Goal: Navigation & Orientation: Find specific page/section

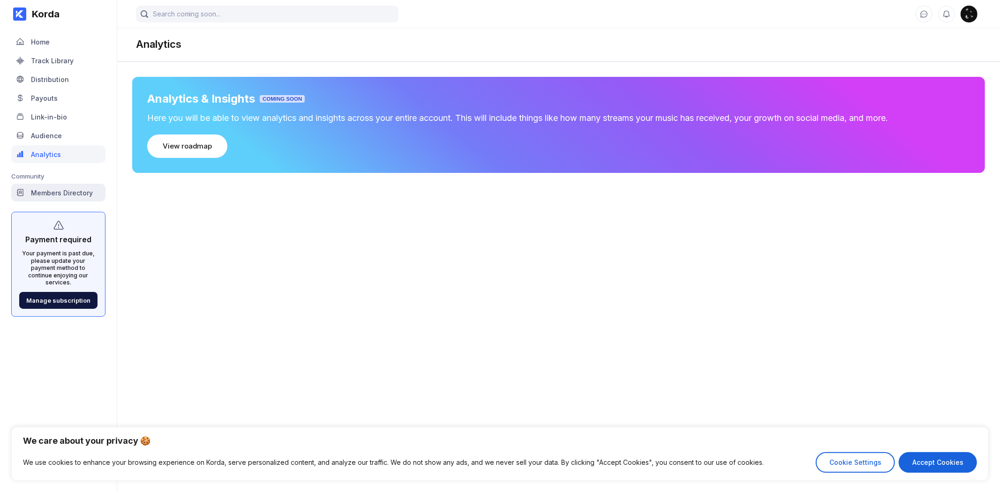
click at [64, 190] on div "Members Directory" at bounding box center [62, 193] width 62 height 8
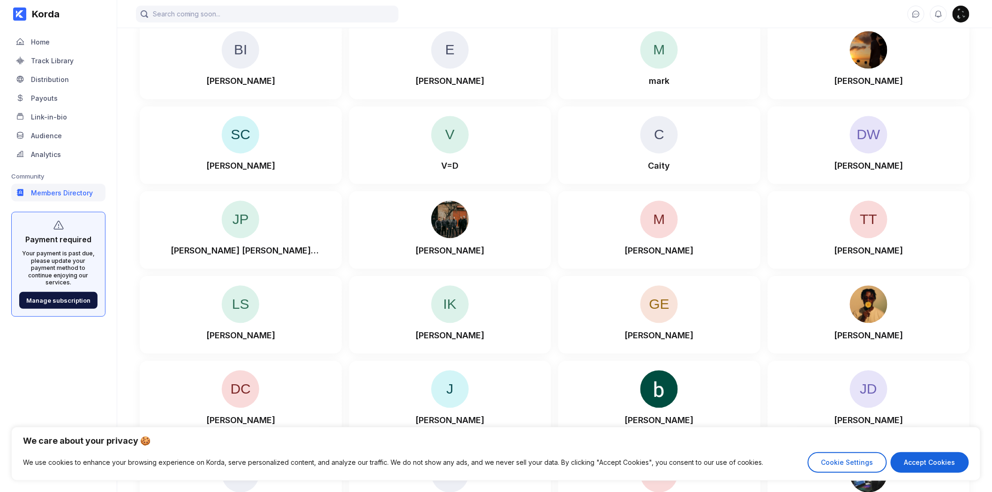
scroll to position [5238, 0]
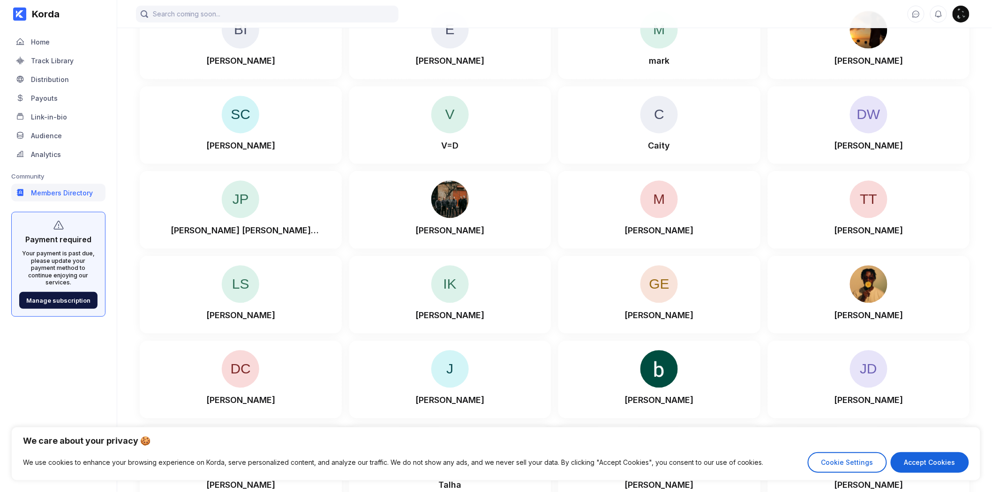
drag, startPoint x: 986, startPoint y: 147, endPoint x: 982, endPoint y: 198, distance: 51.7
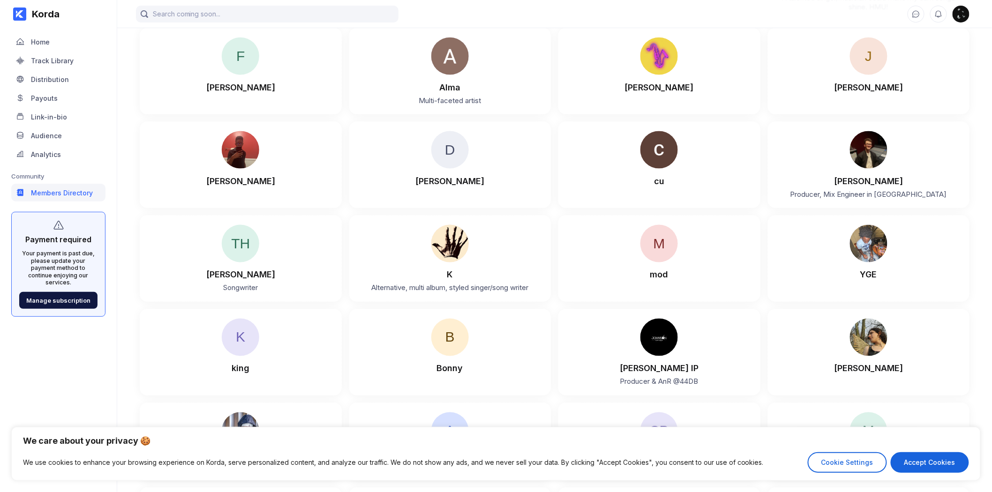
scroll to position [6503, 0]
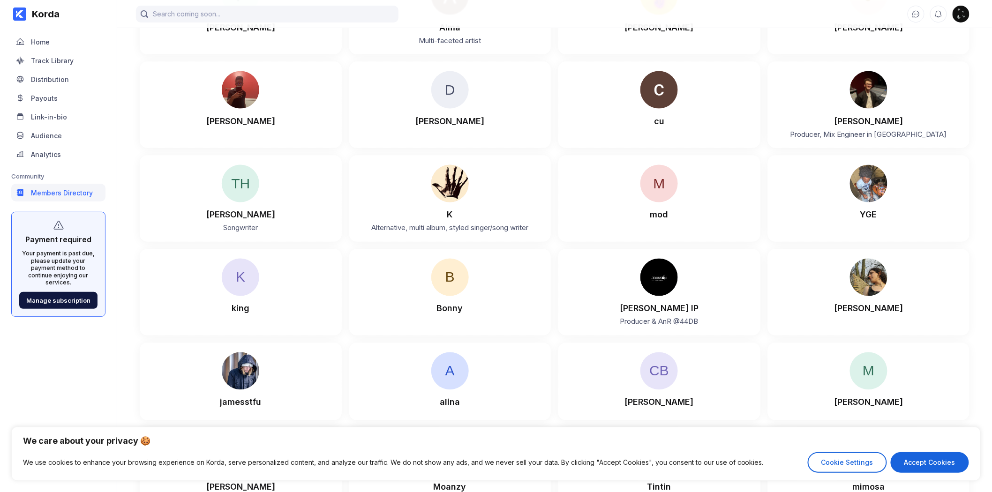
drag, startPoint x: 991, startPoint y: 178, endPoint x: 991, endPoint y: 201, distance: 23.4
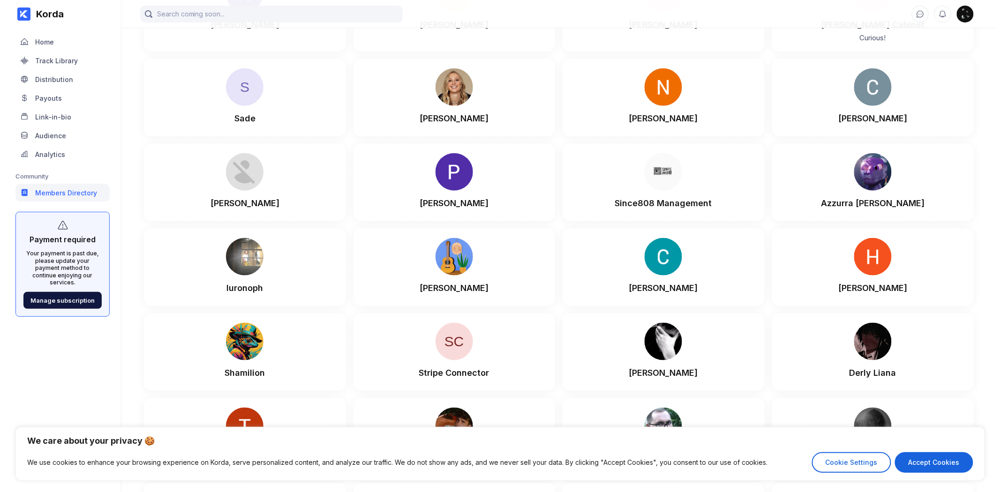
scroll to position [15409, 0]
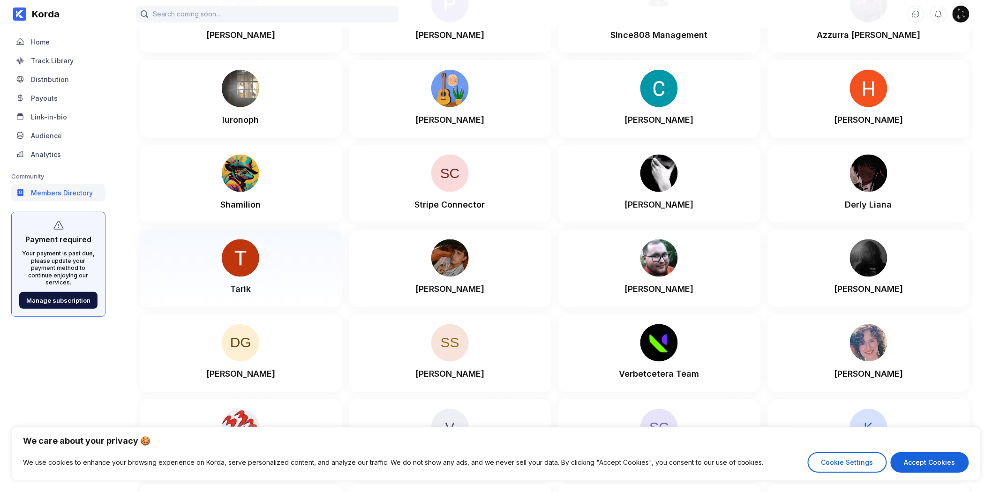
click at [286, 250] on div "Tarik" at bounding box center [240, 268] width 183 height 59
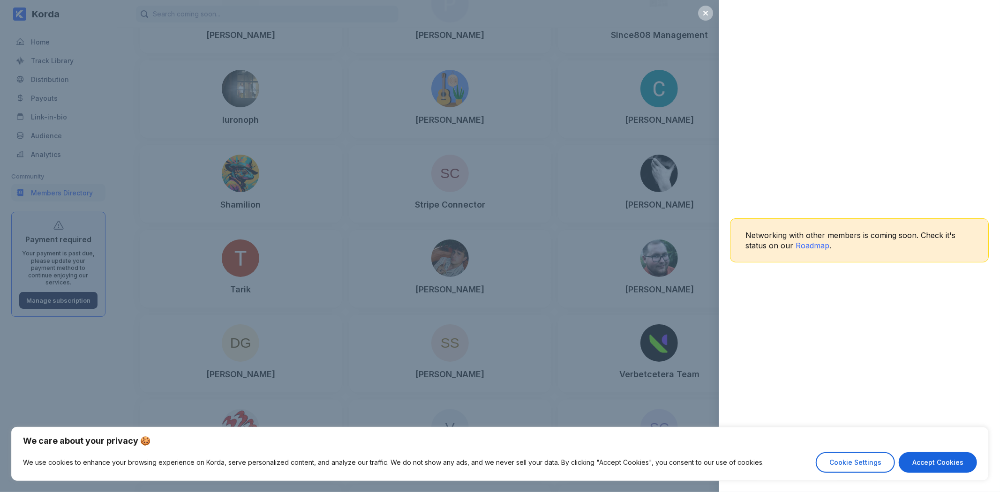
click at [660, 138] on div "Networking with other members is coming soon. Check it's status on our Roadmap ." at bounding box center [500, 246] width 1000 height 492
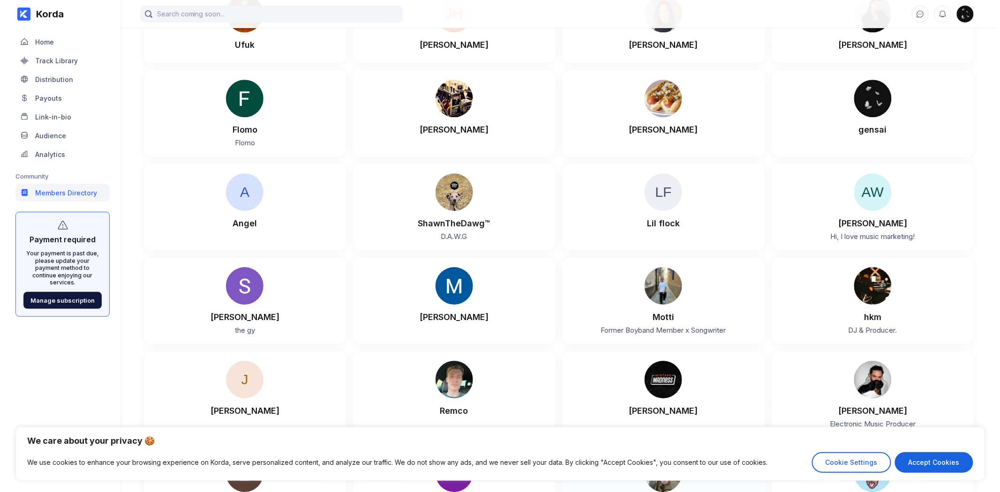
scroll to position [14428, 0]
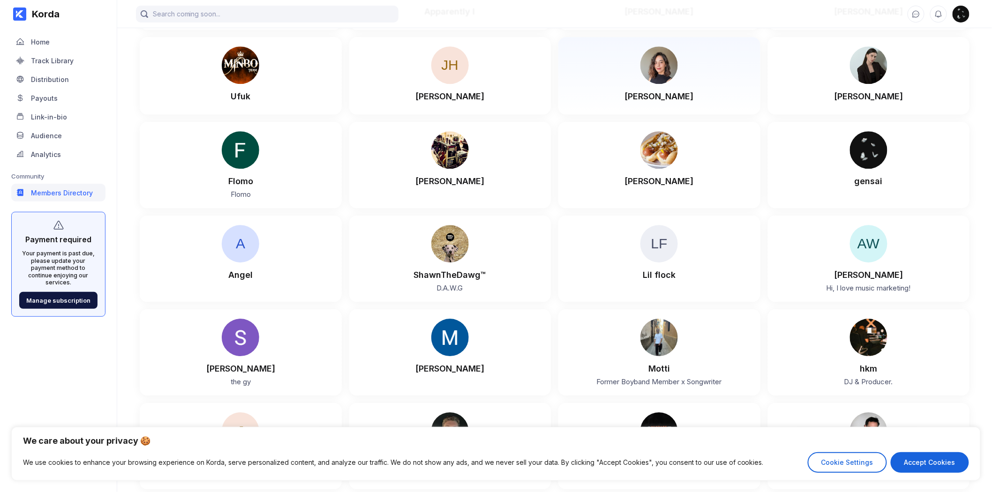
click at [669, 61] on img at bounding box center [658, 64] width 37 height 37
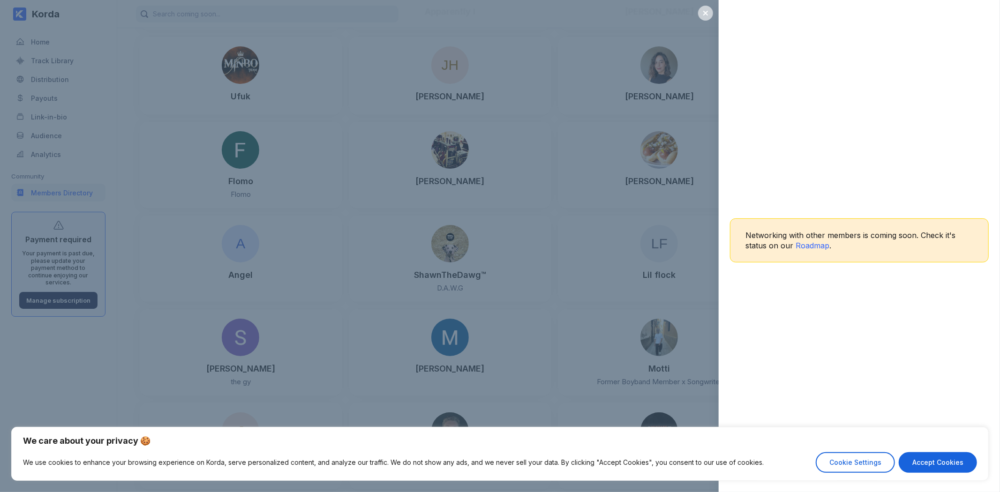
click at [705, 17] on div at bounding box center [705, 13] width 15 height 15
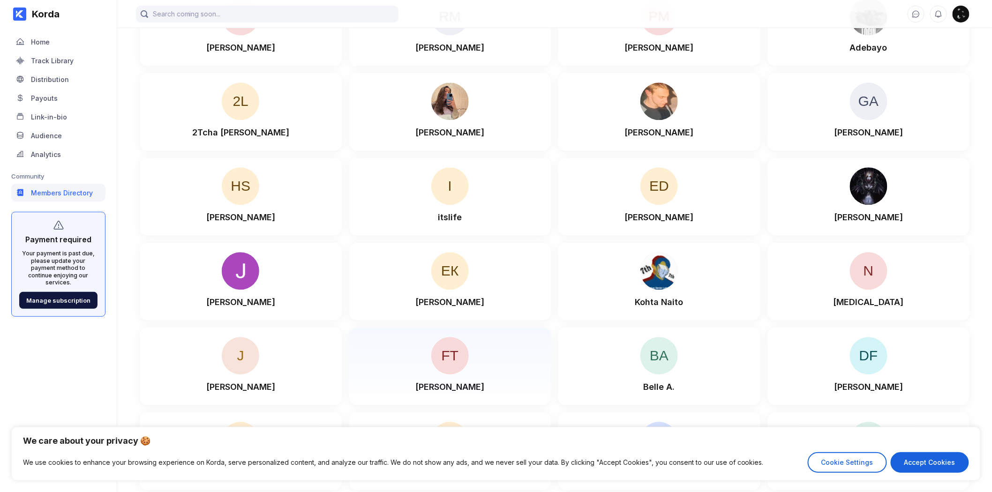
scroll to position [2447, 0]
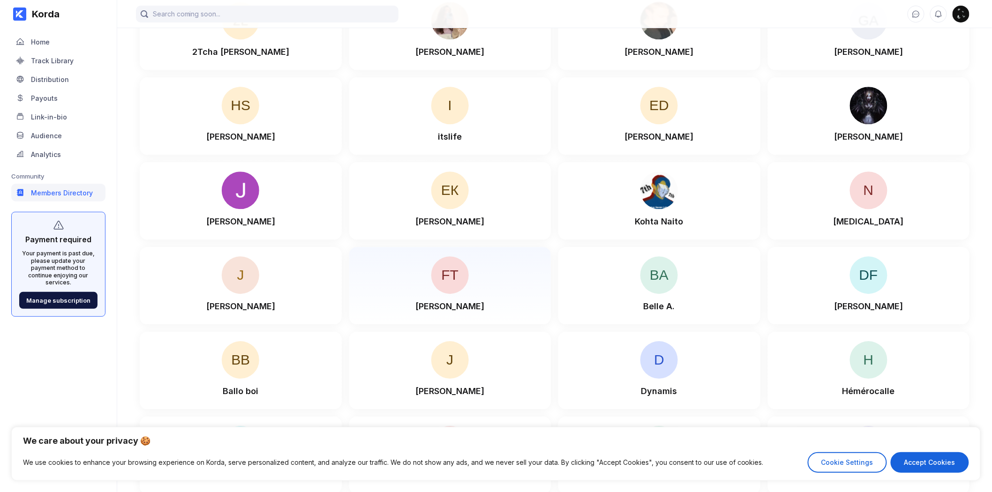
scroll to position [2603, 0]
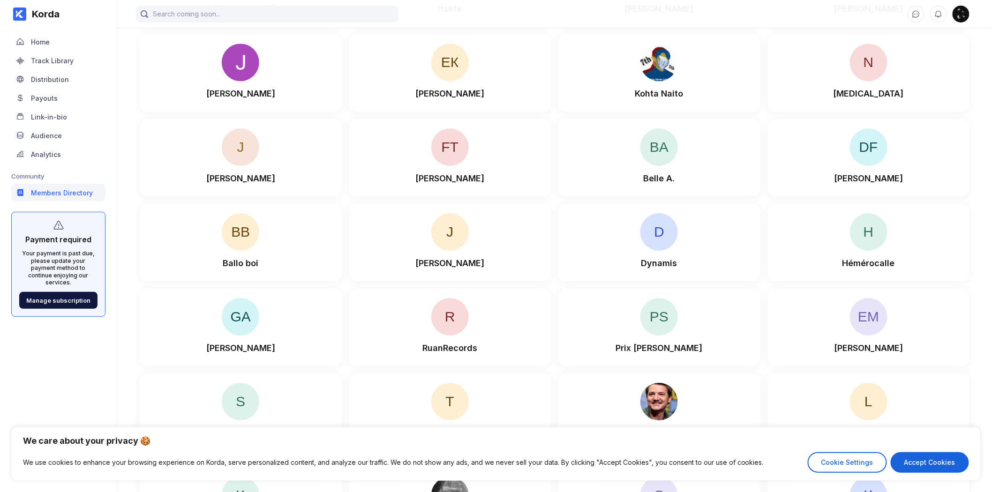
click at [967, 10] on img at bounding box center [960, 14] width 17 height 17
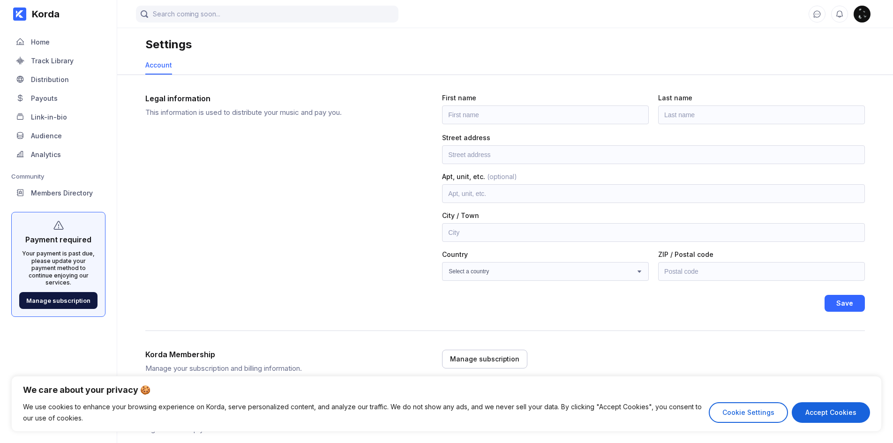
click at [299, 44] on div "Settings" at bounding box center [504, 40] width 719 height 28
click at [62, 48] on div "Home" at bounding box center [58, 42] width 94 height 18
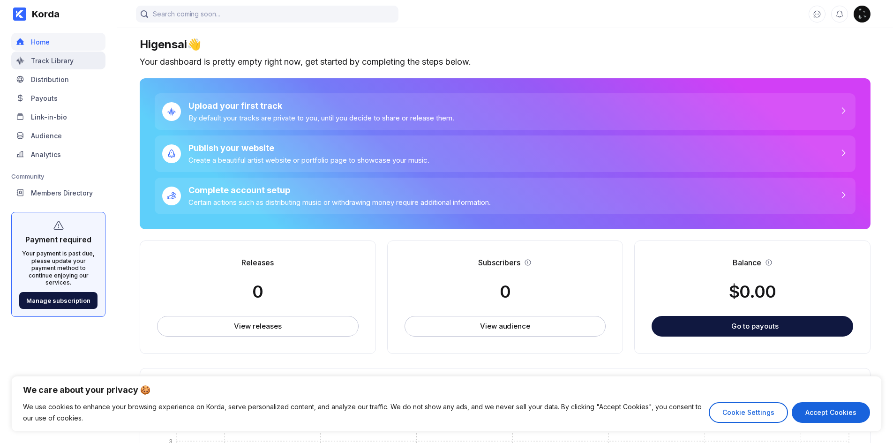
click at [50, 66] on div "Track Library" at bounding box center [58, 61] width 94 height 18
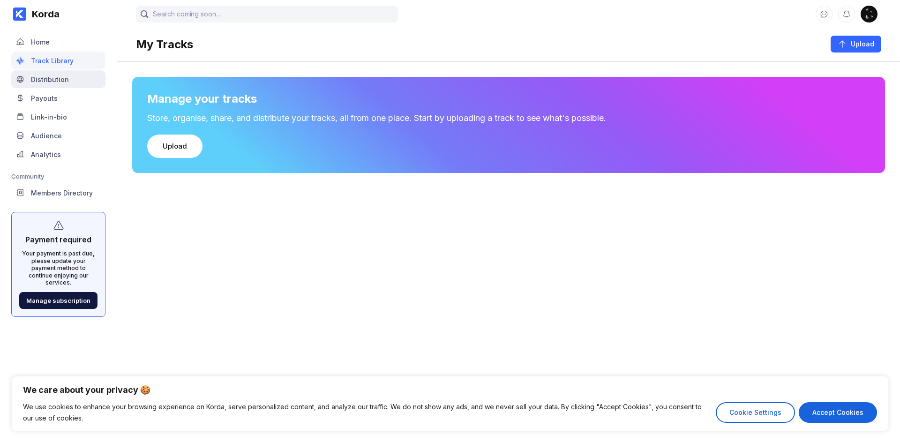
click at [46, 79] on div "Distribution" at bounding box center [50, 79] width 38 height 8
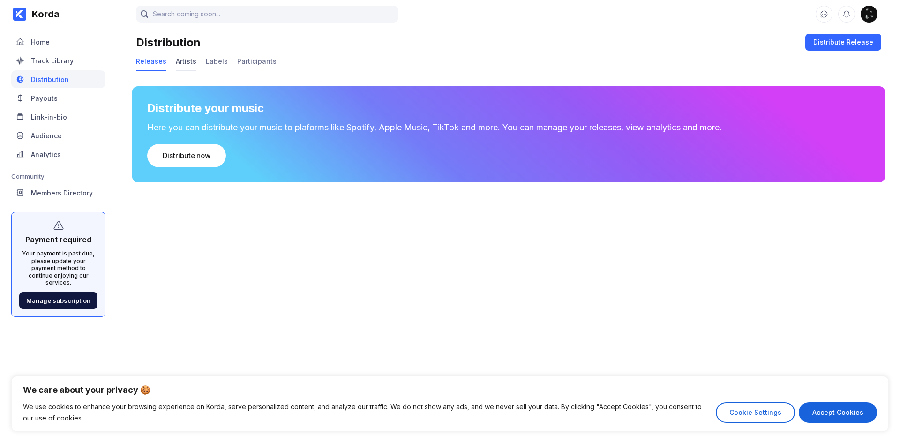
click at [191, 63] on div "Artists" at bounding box center [186, 61] width 21 height 8
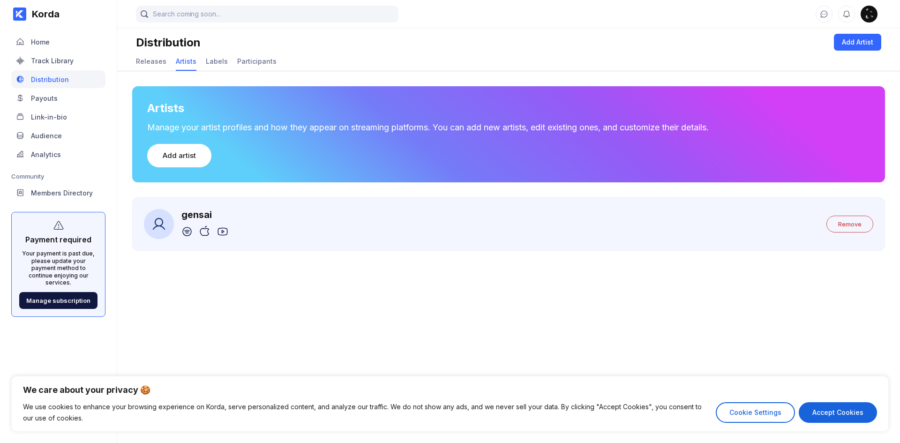
click at [188, 219] on div "gensai" at bounding box center [204, 214] width 47 height 11
click at [193, 216] on div "gensai" at bounding box center [204, 214] width 47 height 11
click at [66, 35] on div "Home" at bounding box center [58, 42] width 94 height 18
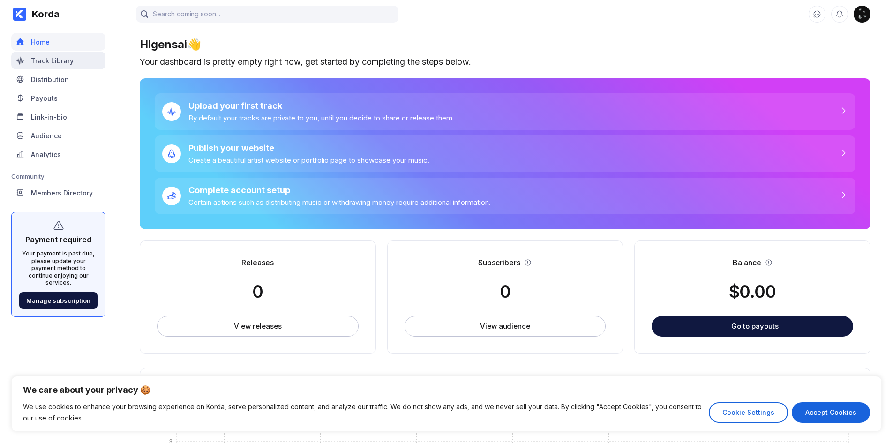
click at [62, 58] on div "Track Library" at bounding box center [52, 61] width 43 height 8
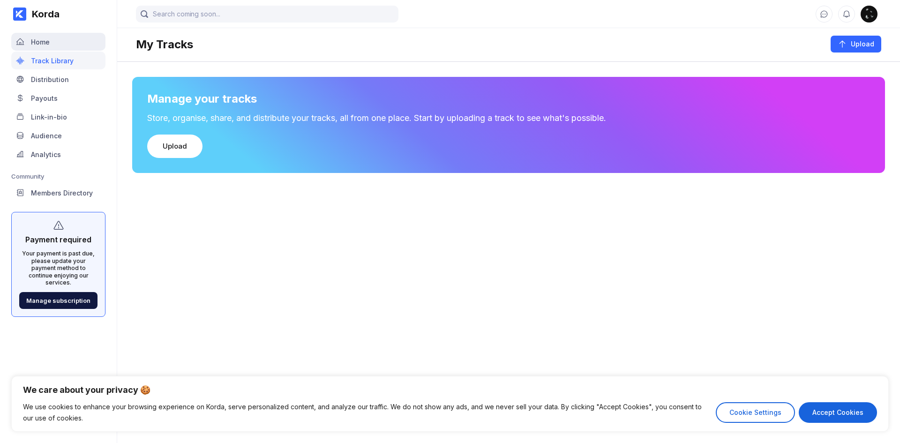
click at [71, 45] on div "Home" at bounding box center [58, 42] width 94 height 18
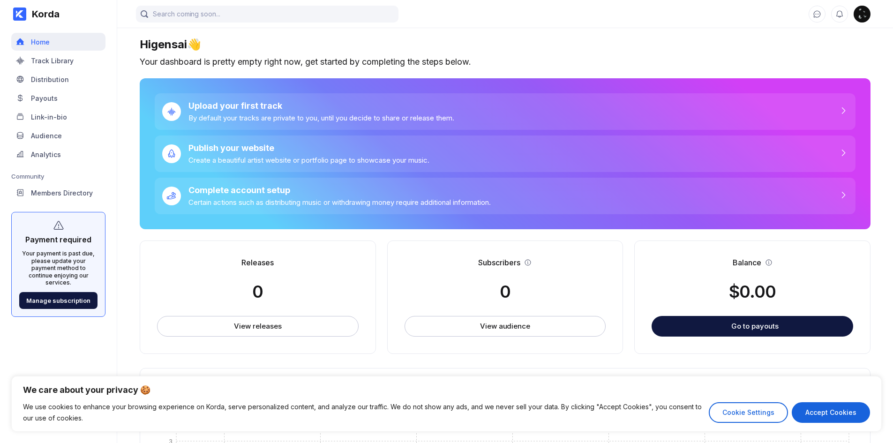
click at [62, 48] on div "Home" at bounding box center [58, 42] width 94 height 18
